Goal: Task Accomplishment & Management: Use online tool/utility

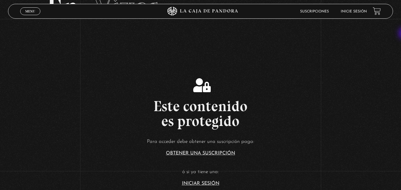
scroll to position [47, 0]
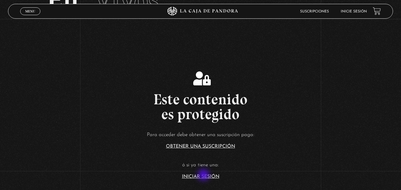
click at [204, 176] on link "Iniciar Sesión" at bounding box center [200, 177] width 37 height 5
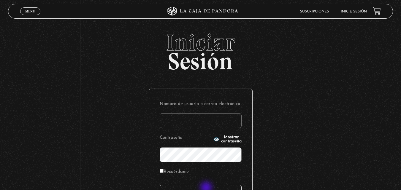
type input "carlomena"
click at [207, 189] on input "Acceder" at bounding box center [201, 192] width 82 height 15
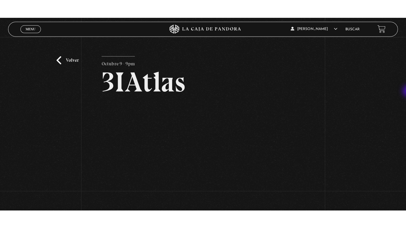
scroll to position [39, 0]
